Goal: Find specific page/section: Find specific page/section

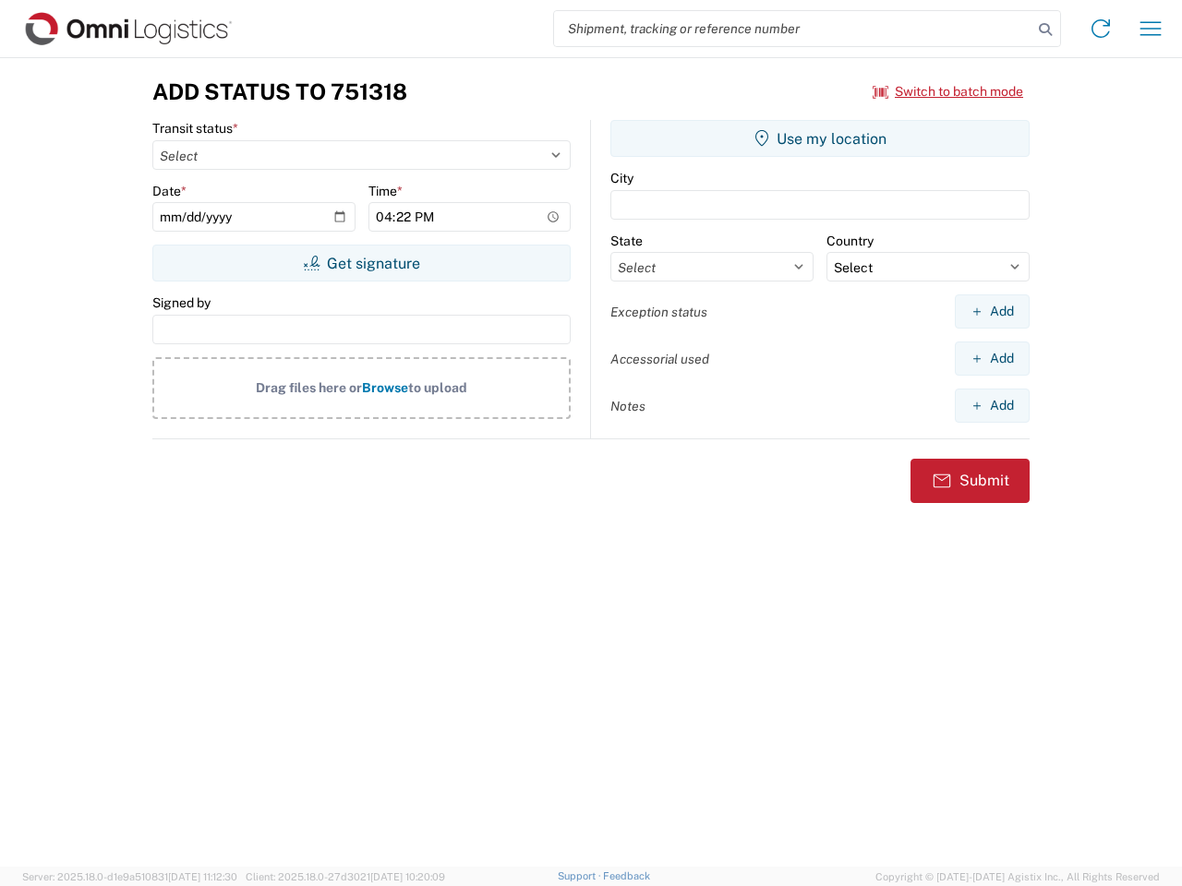
click at [793, 29] on input "search" at bounding box center [793, 28] width 478 height 35
click at [1045, 30] on icon at bounding box center [1045, 30] width 26 height 26
click at [1100, 29] on icon at bounding box center [1101, 29] width 30 height 30
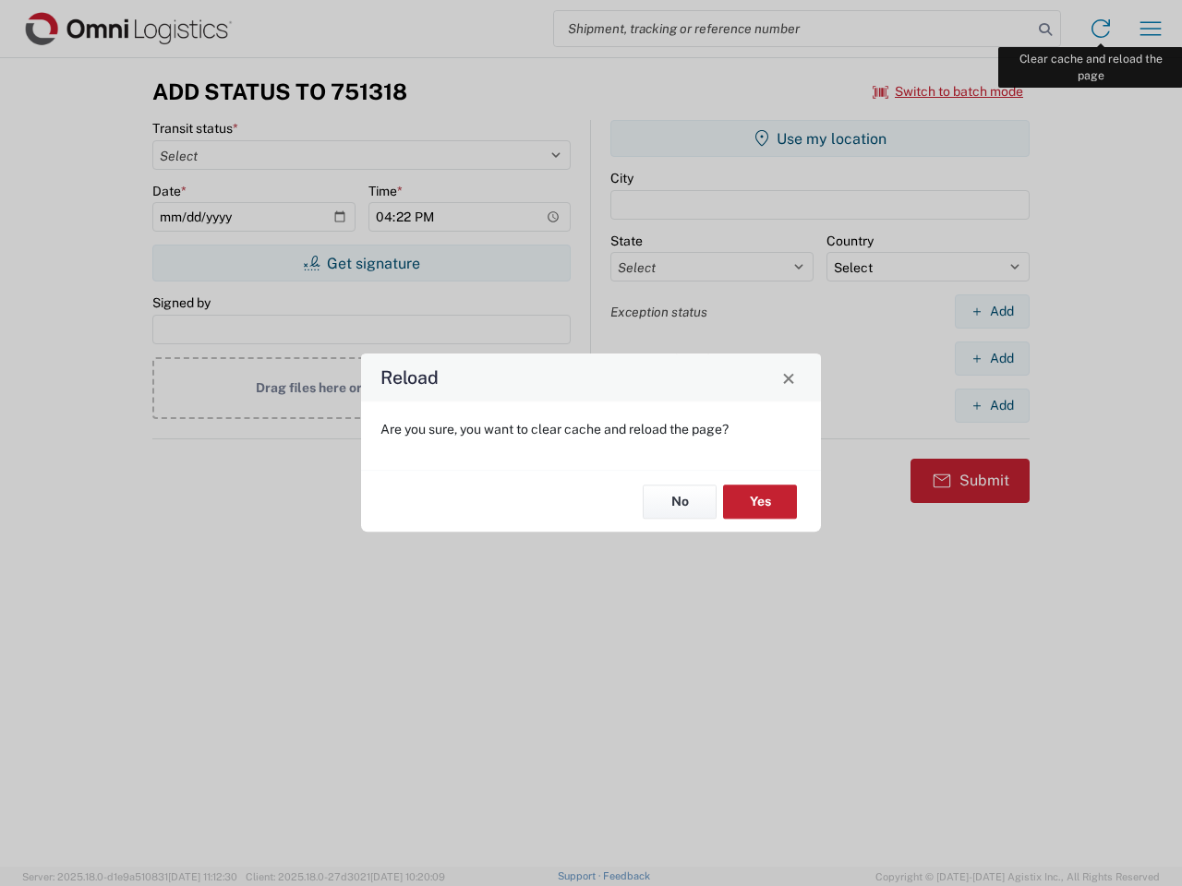
click at [1150, 29] on div "Reload Are you sure, you want to clear cache and reload the page? No Yes" at bounding box center [591, 443] width 1182 height 886
click at [948, 91] on div "Reload Are you sure, you want to clear cache and reload the page? No Yes" at bounding box center [591, 443] width 1182 height 886
click at [361, 263] on div "Reload Are you sure, you want to clear cache and reload the page? No Yes" at bounding box center [591, 443] width 1182 height 886
click at [820, 138] on div "Reload Are you sure, you want to clear cache and reload the page? No Yes" at bounding box center [591, 443] width 1182 height 886
click at [991, 311] on div "Reload Are you sure, you want to clear cache and reload the page? No Yes" at bounding box center [591, 443] width 1182 height 886
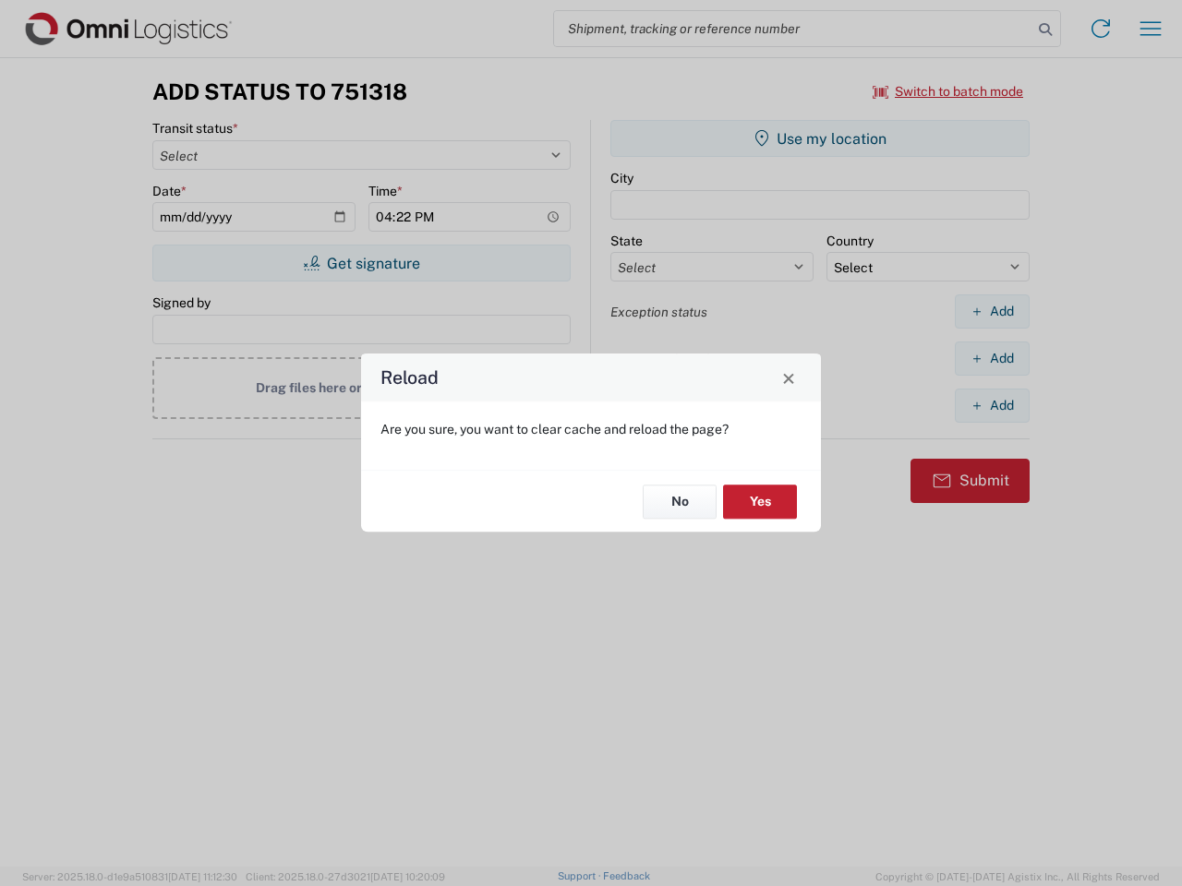
click at [991, 358] on div "Reload Are you sure, you want to clear cache and reload the page? No Yes" at bounding box center [591, 443] width 1182 height 886
click at [991, 405] on div "Reload Are you sure, you want to clear cache and reload the page? No Yes" at bounding box center [591, 443] width 1182 height 886
